Goal: Navigation & Orientation: Go to known website

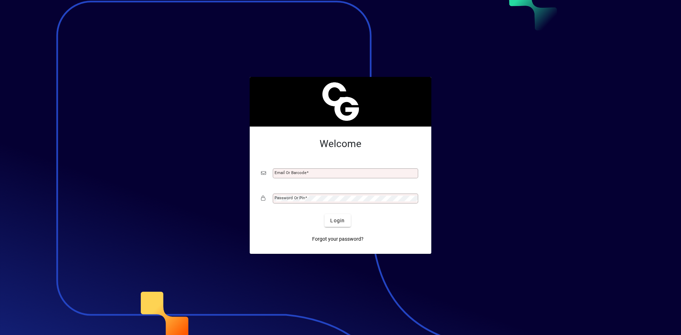
drag, startPoint x: 328, startPoint y: 175, endPoint x: 331, endPoint y: 174, distance: 3.7
click at [328, 175] on input "Email or Barcode" at bounding box center [345, 174] width 143 height 6
type input "**********"
click at [324, 214] on button "Login" at bounding box center [337, 220] width 26 height 13
